Goal: Navigation & Orientation: Find specific page/section

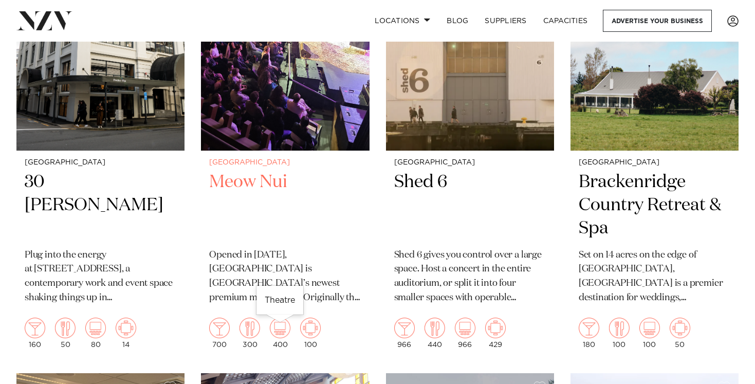
scroll to position [1412, 0]
click at [304, 99] on img at bounding box center [285, 37] width 168 height 226
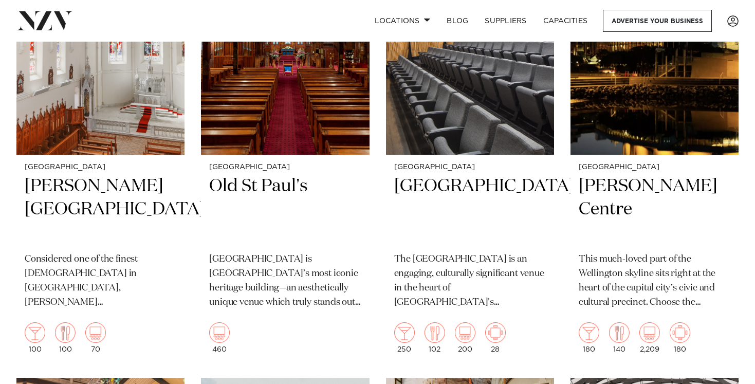
scroll to position [2305, 0]
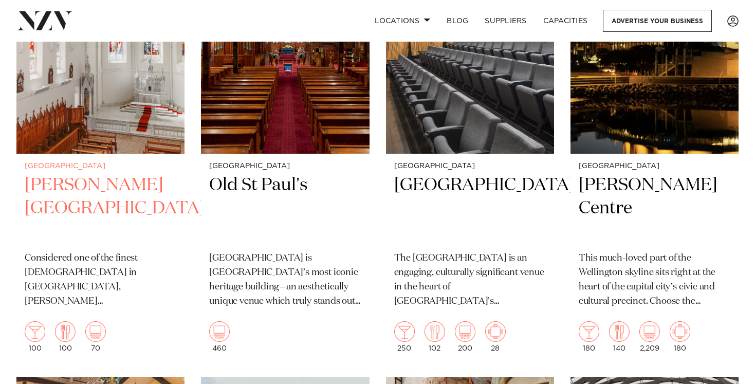
click at [138, 126] on img at bounding box center [100, 41] width 168 height 226
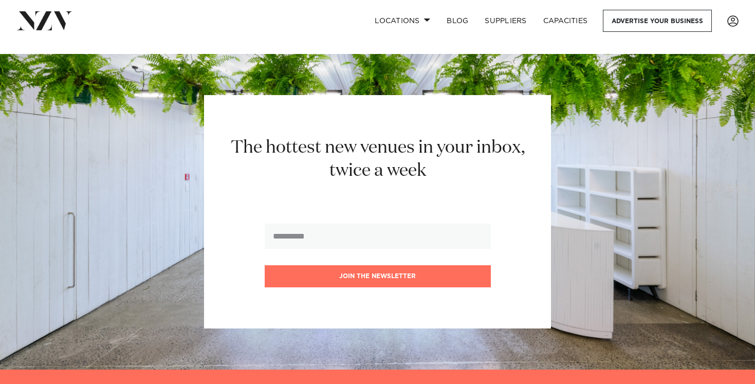
scroll to position [4941, 0]
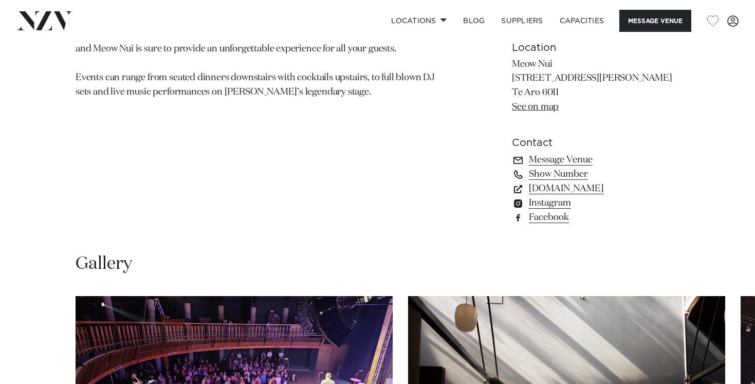
scroll to position [693, 0]
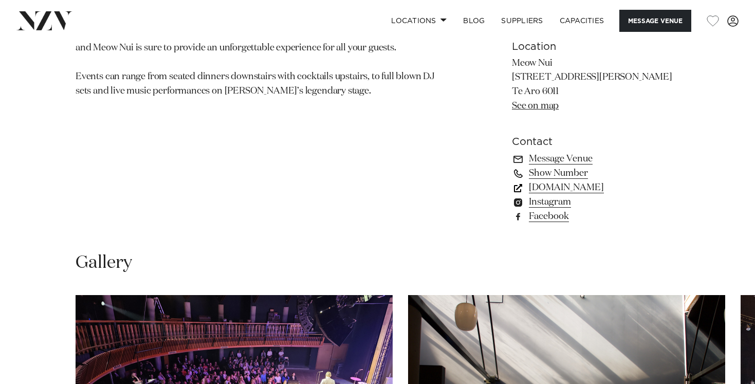
click at [562, 195] on link "www.meownui.com" at bounding box center [596, 187] width 168 height 14
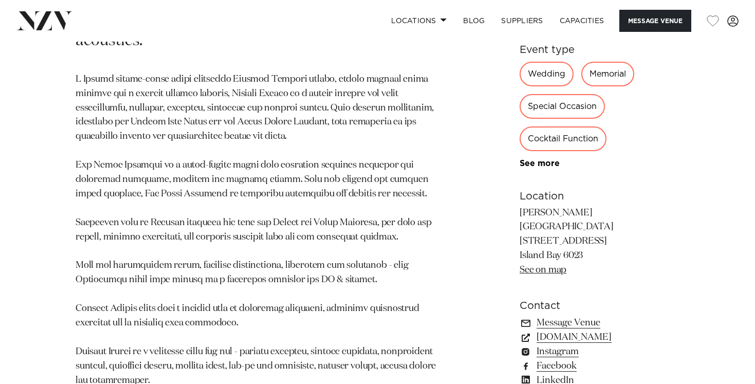
scroll to position [619, 0]
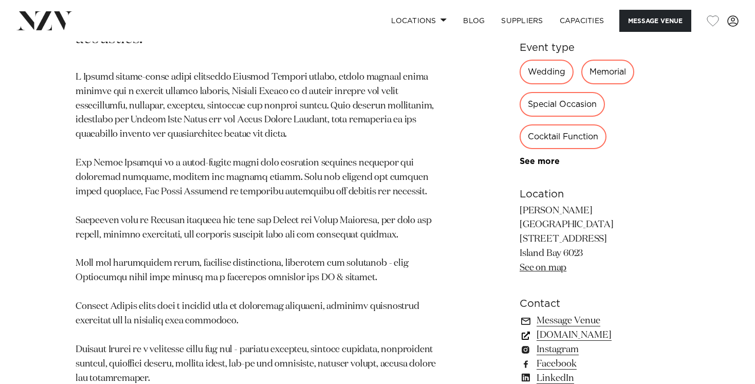
click at [572, 328] on link "www.erskinechapel.co.nz" at bounding box center [600, 335] width 160 height 14
